Goal: Task Accomplishment & Management: Complete application form

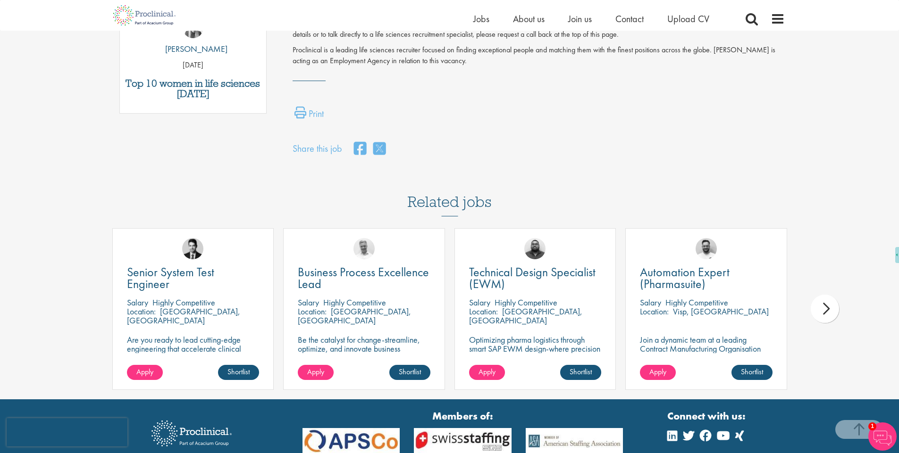
scroll to position [580, 0]
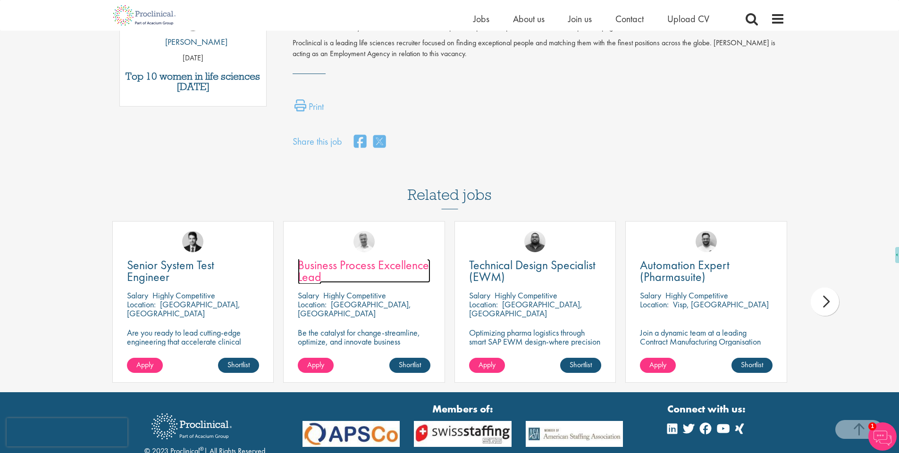
click at [394, 257] on span "Business Process Excellence Lead" at bounding box center [363, 271] width 131 height 28
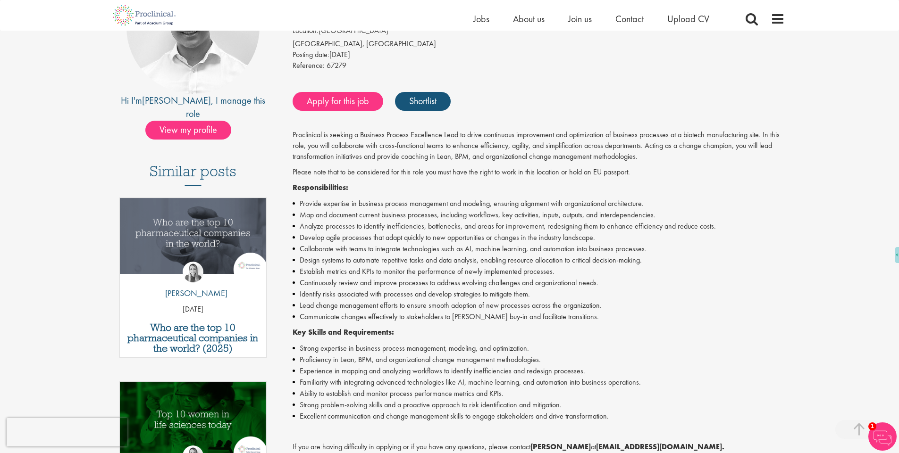
scroll to position [106, 0]
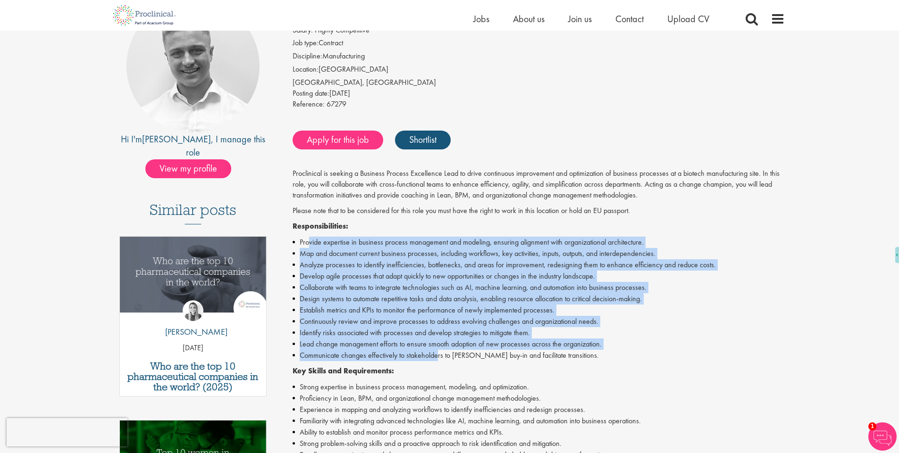
drag, startPoint x: 307, startPoint y: 243, endPoint x: 438, endPoint y: 357, distance: 173.2
click at [438, 357] on ul "Provide expertise in business process management and modeling, ensuring alignme…" at bounding box center [539, 299] width 492 height 125
click at [338, 136] on link "Apply for this job" at bounding box center [338, 140] width 91 height 19
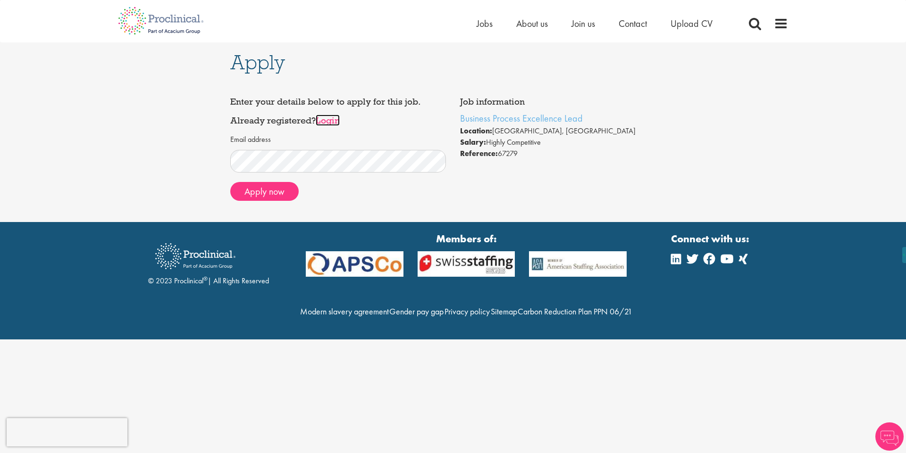
click at [337, 119] on link "Login" at bounding box center [328, 120] width 24 height 11
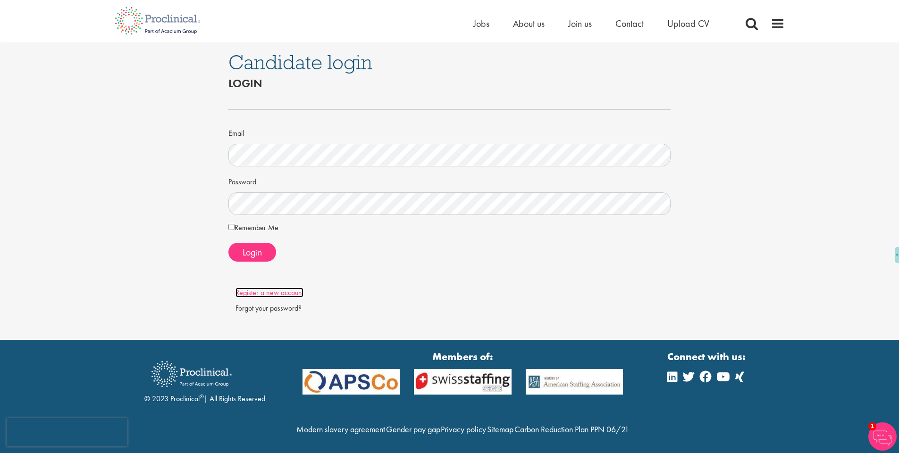
click at [274, 289] on link "Register a new account" at bounding box center [269, 293] width 68 height 10
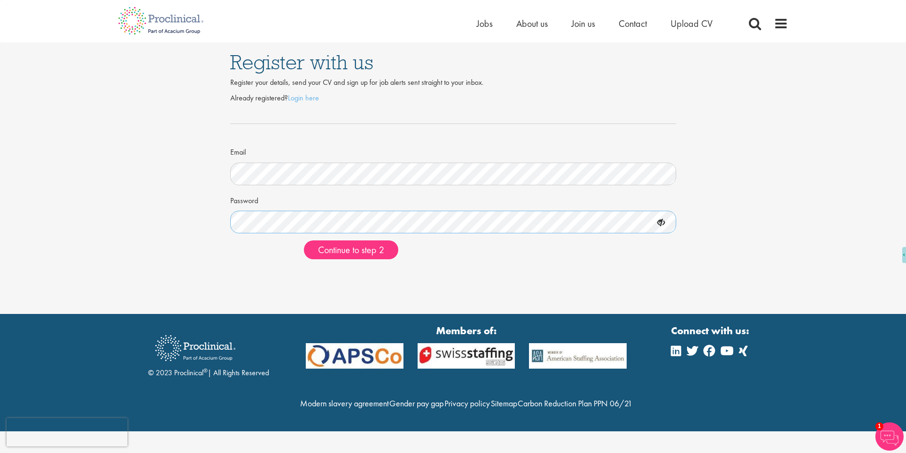
click at [304, 241] on button "Continue to step 2" at bounding box center [351, 250] width 94 height 19
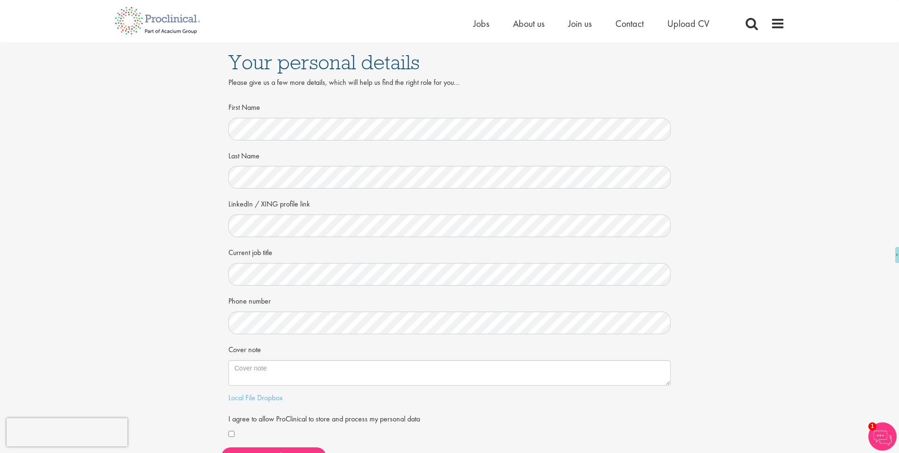
click at [248, 237] on form "First Name Last Name LinkedIn / XING profile link Current job title Phone numbe…" at bounding box center [449, 270] width 428 height 342
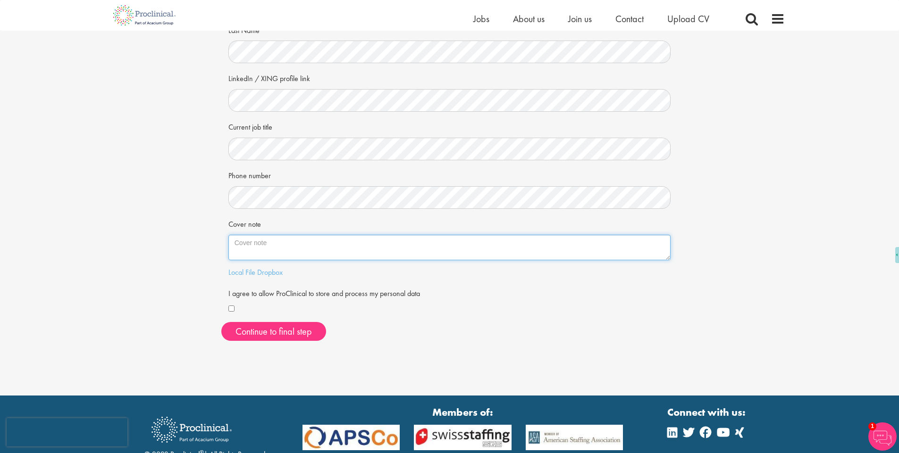
scroll to position [120, 0]
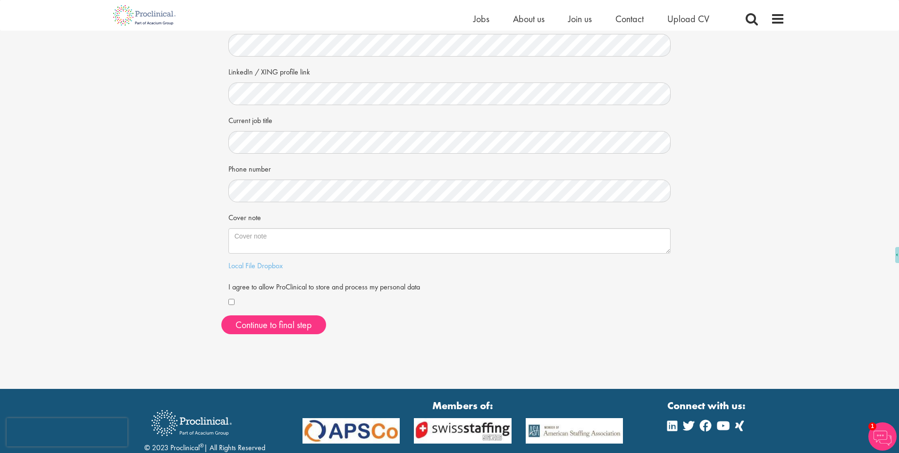
click at [232, 297] on div at bounding box center [449, 302] width 443 height 11
click at [232, 306] on div at bounding box center [449, 302] width 443 height 11
click at [239, 330] on button "Continue to final step" at bounding box center [273, 325] width 105 height 19
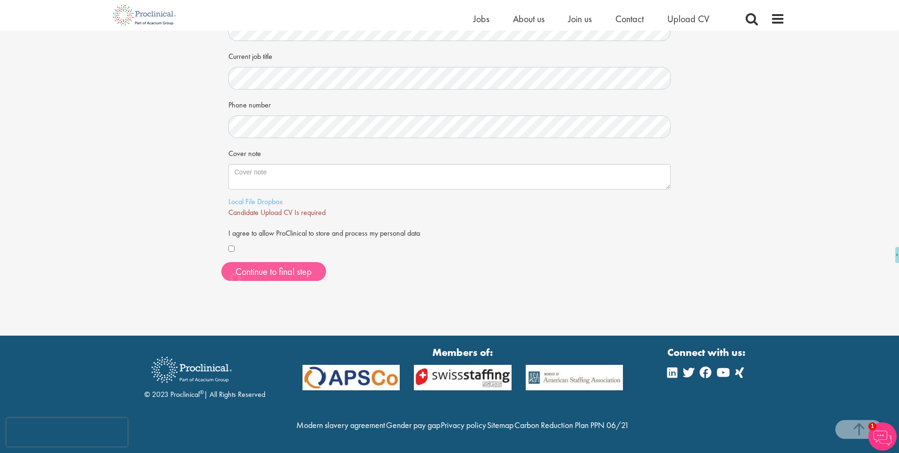
scroll to position [205, 0]
click at [237, 197] on link "Local File" at bounding box center [241, 202] width 27 height 10
click at [278, 266] on span "Continue to final step" at bounding box center [273, 272] width 76 height 12
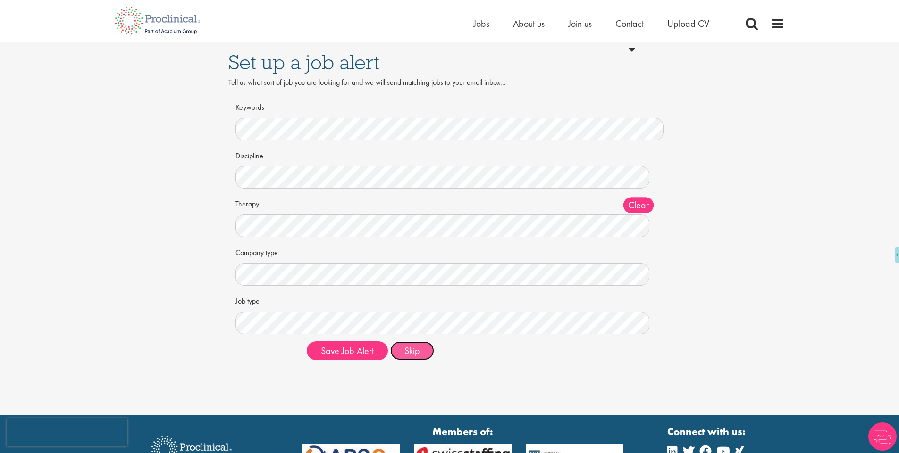
click at [423, 354] on button "Skip" at bounding box center [412, 351] width 44 height 19
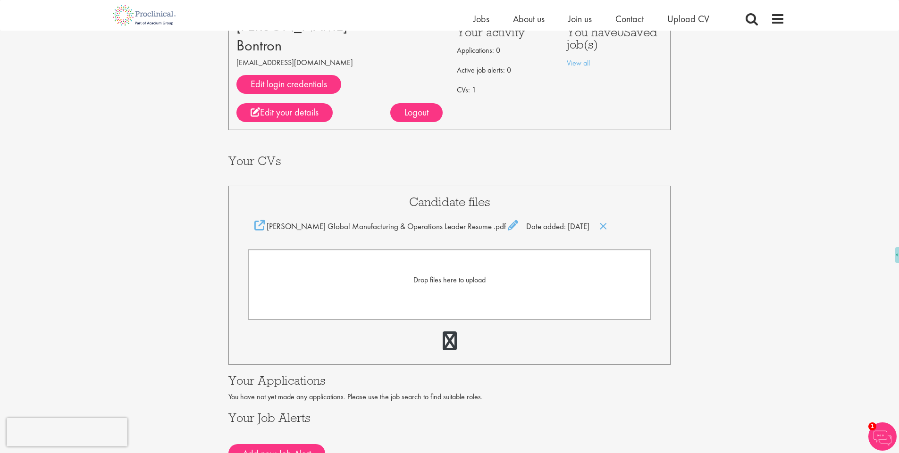
scroll to position [69, 0]
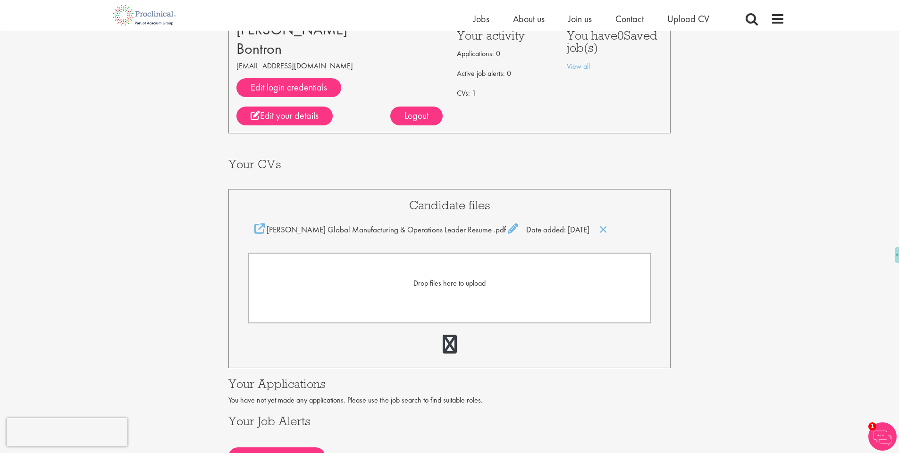
click at [436, 287] on span "Drop files here to upload" at bounding box center [449, 283] width 72 height 10
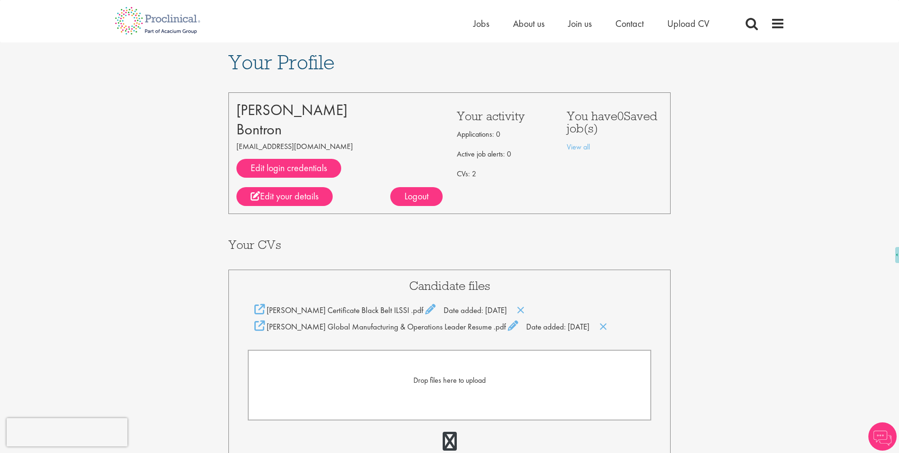
click at [420, 382] on span "Drop files here to upload" at bounding box center [449, 381] width 72 height 10
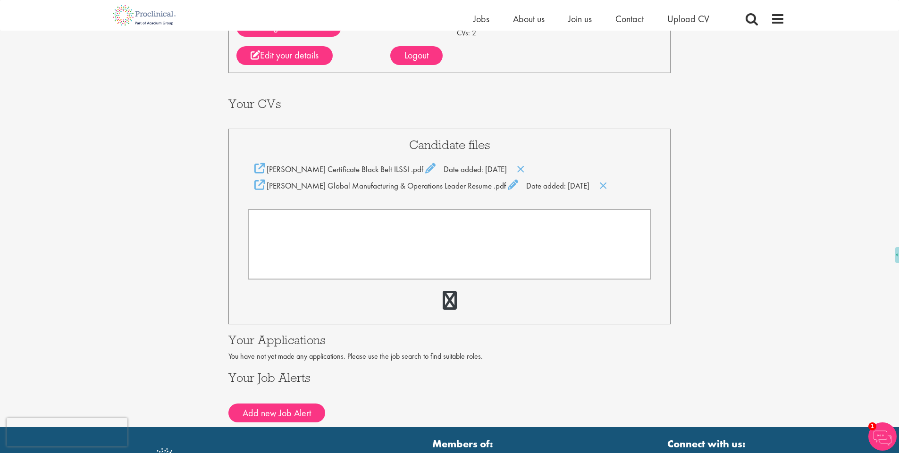
scroll to position [177, 0]
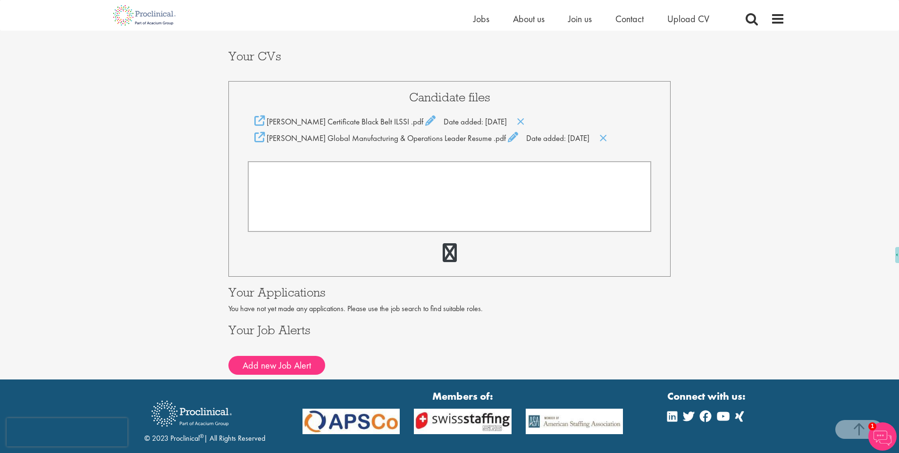
click at [354, 198] on form at bounding box center [450, 196] width 404 height 71
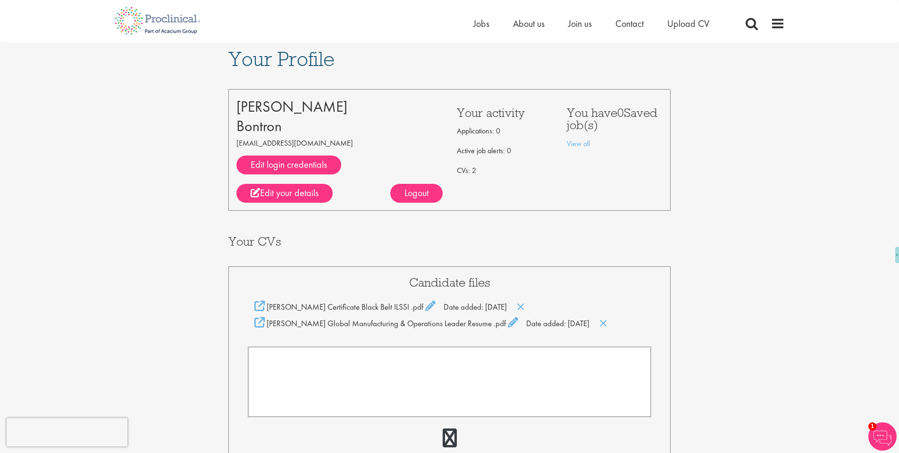
scroll to position [0, 0]
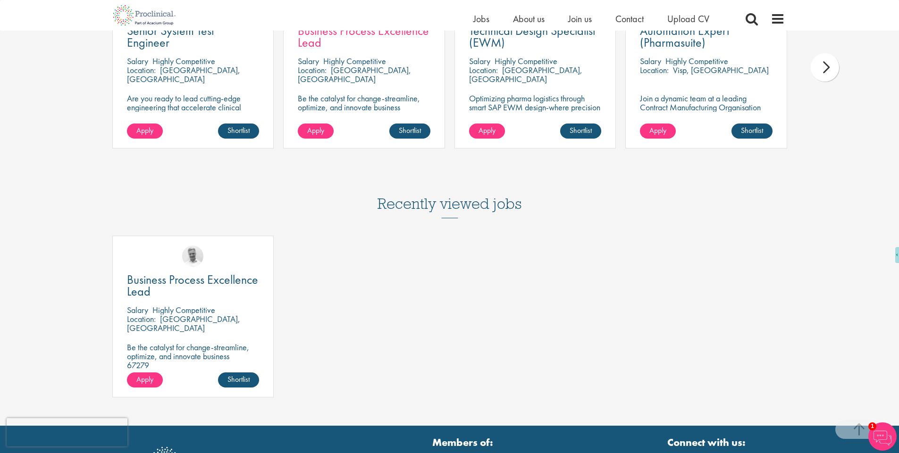
scroll to position [862, 0]
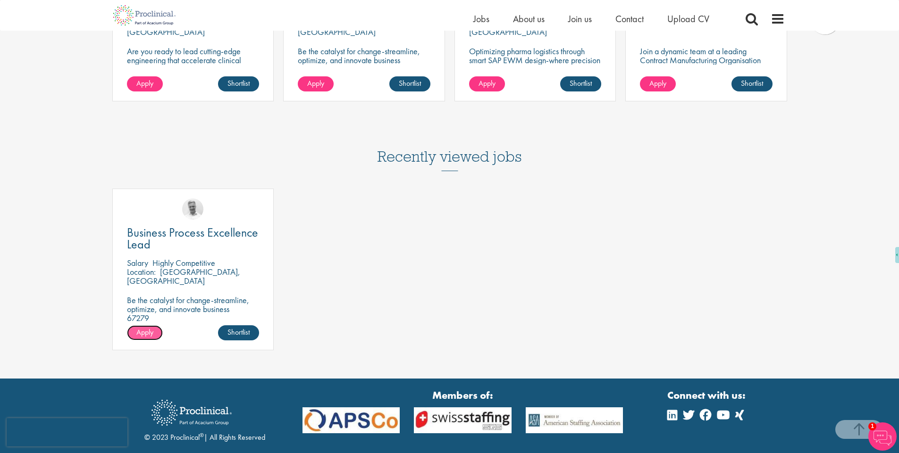
click at [151, 327] on span "Apply" at bounding box center [144, 332] width 17 height 10
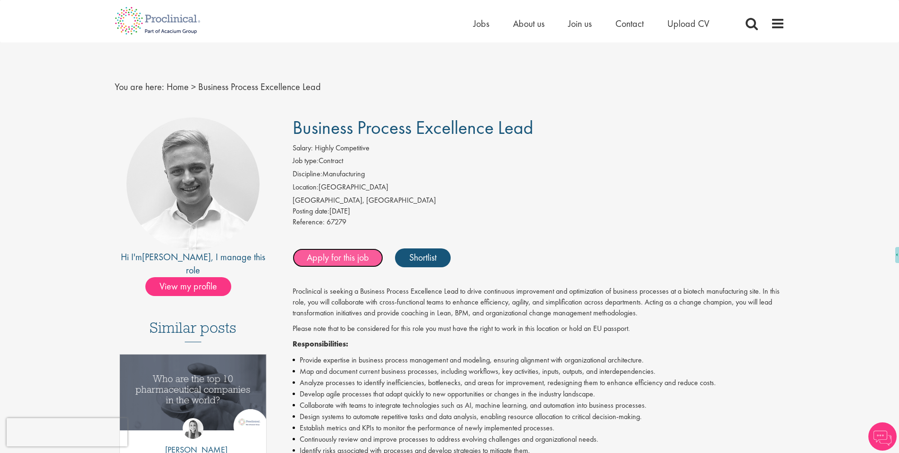
click at [343, 260] on link "Apply for this job" at bounding box center [338, 258] width 91 height 19
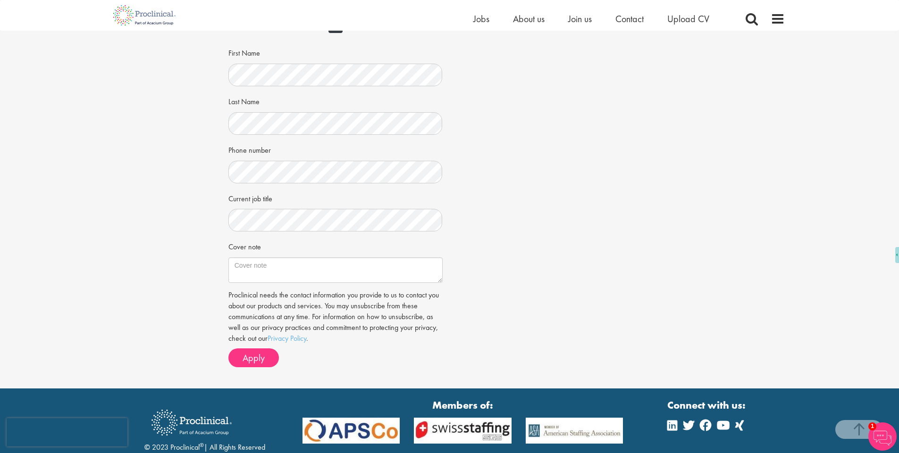
scroll to position [255, 0]
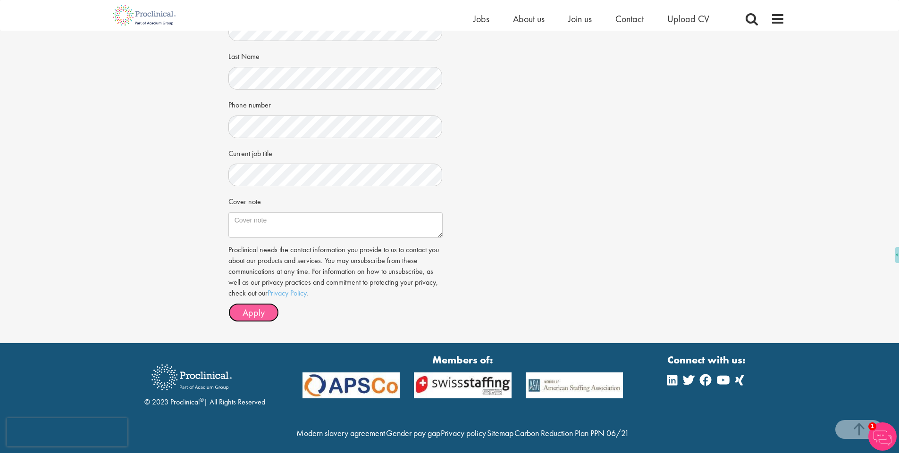
click at [257, 312] on span "Apply" at bounding box center [253, 313] width 22 height 12
